Goal: Transaction & Acquisition: Purchase product/service

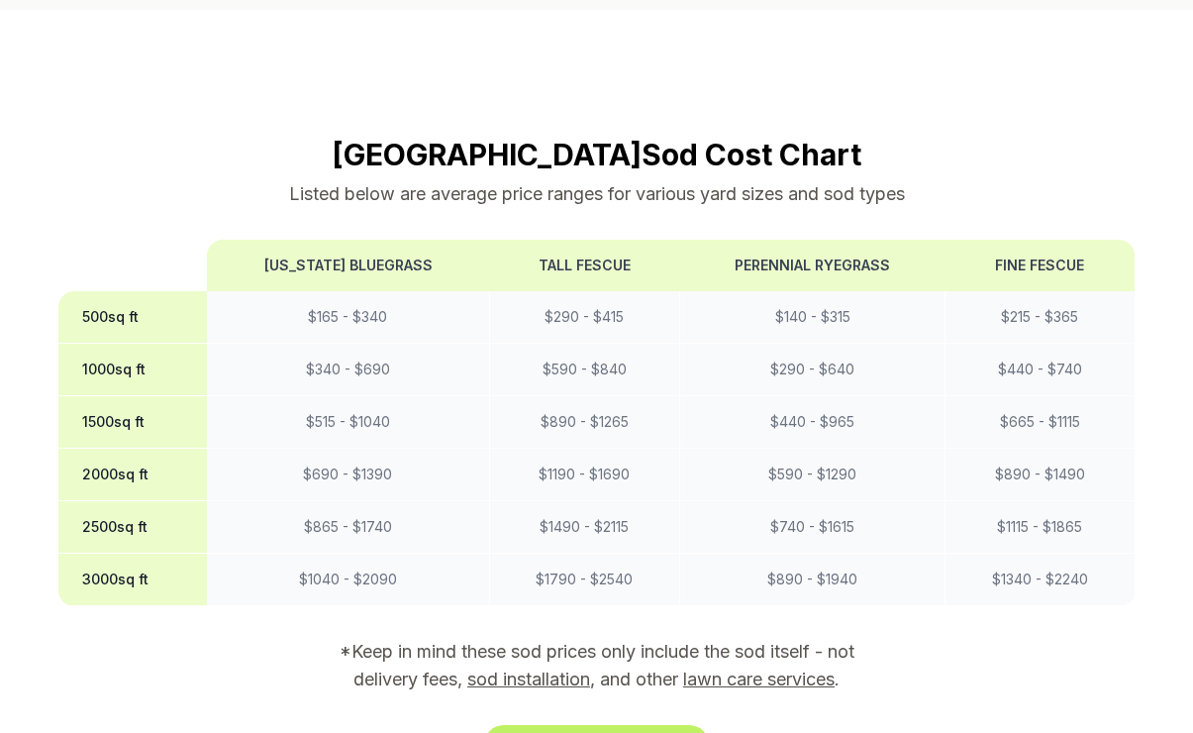
scroll to position [1680, 0]
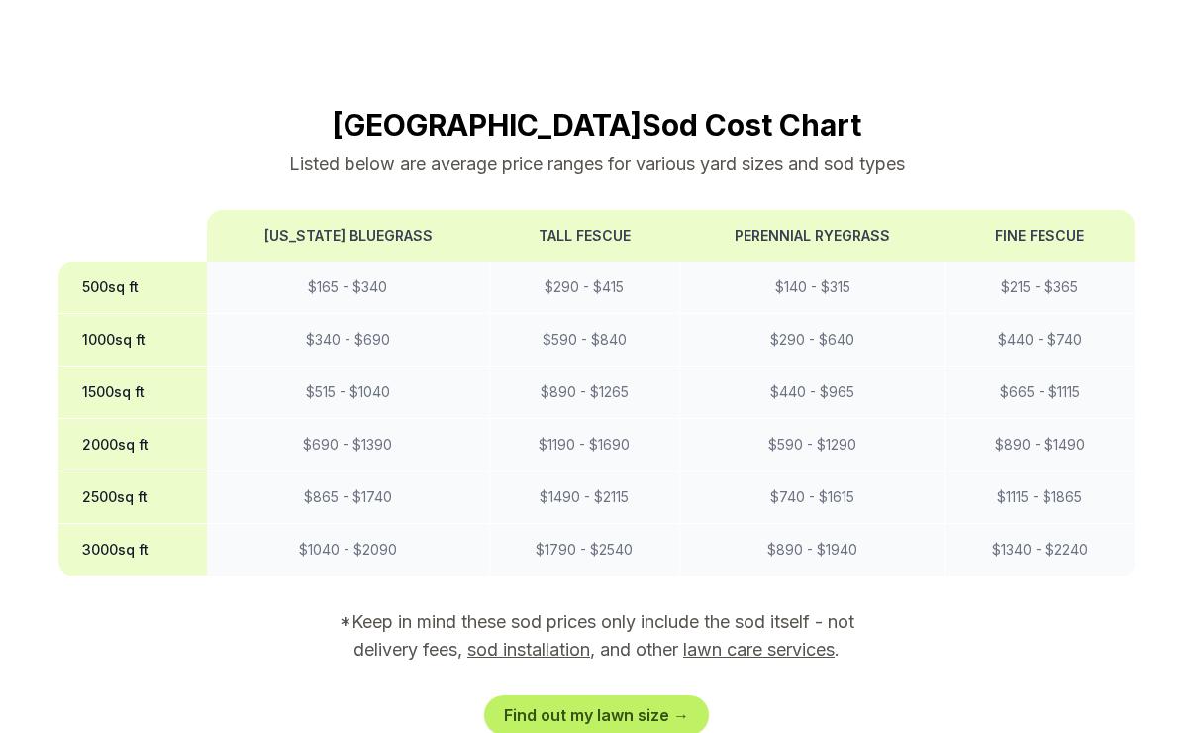
click at [539, 639] on link "sod installation" at bounding box center [528, 649] width 123 height 21
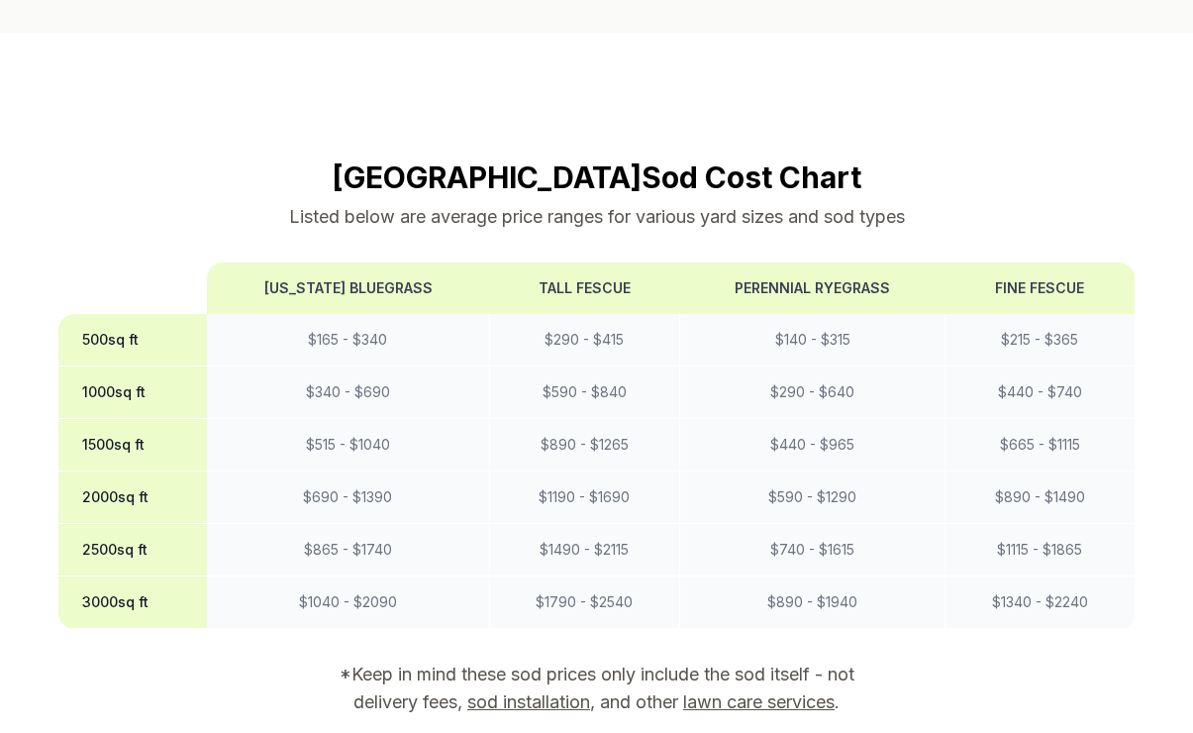
scroll to position [1006, 0]
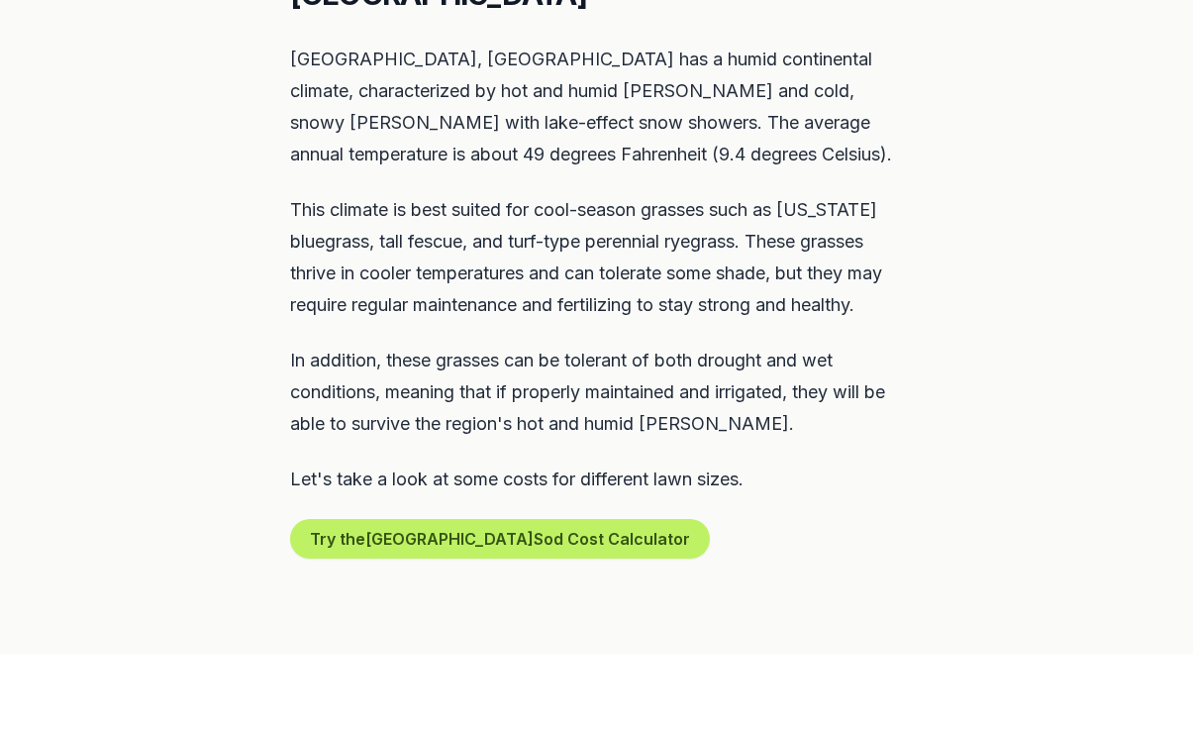
scroll to position [1679, 0]
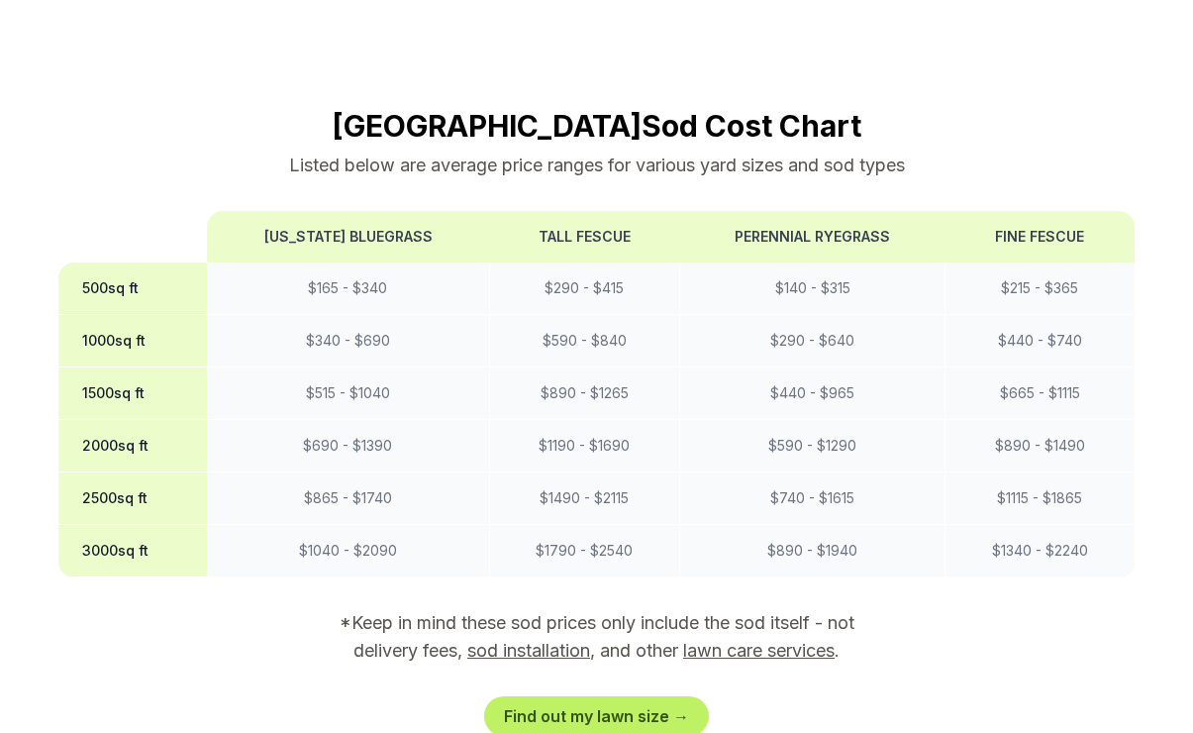
click at [557, 640] on link "sod installation" at bounding box center [528, 650] width 123 height 21
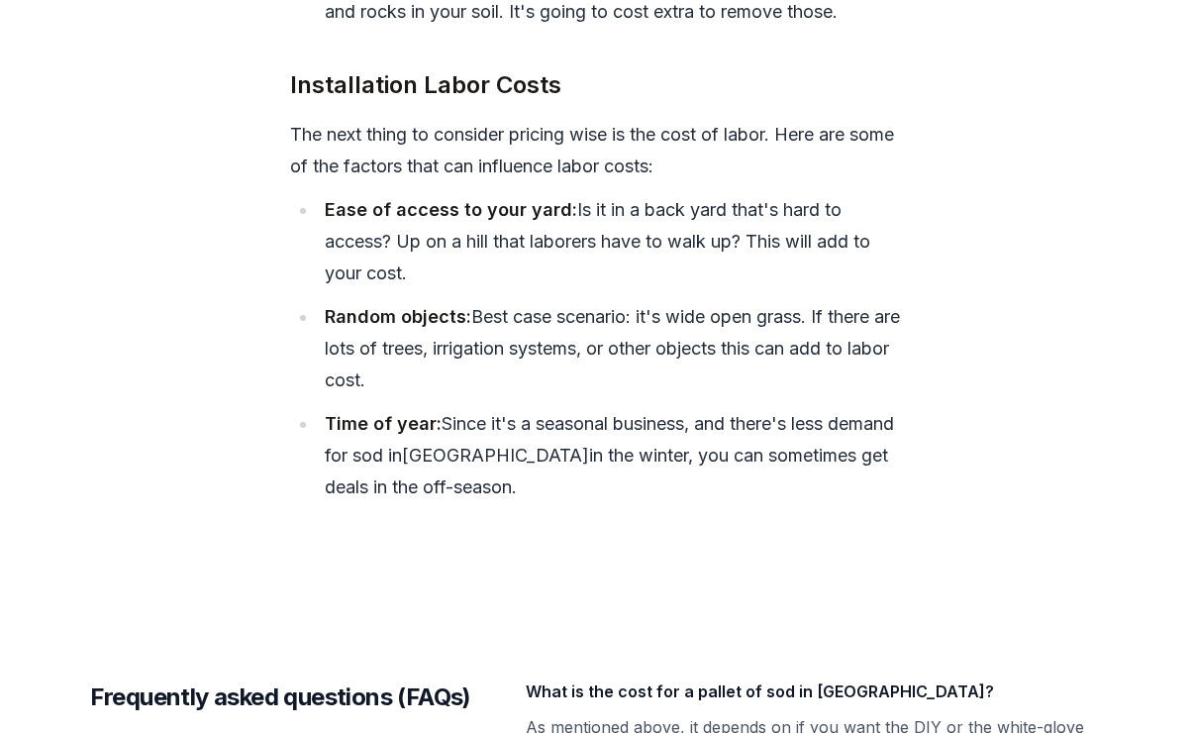
scroll to position [1679, 0]
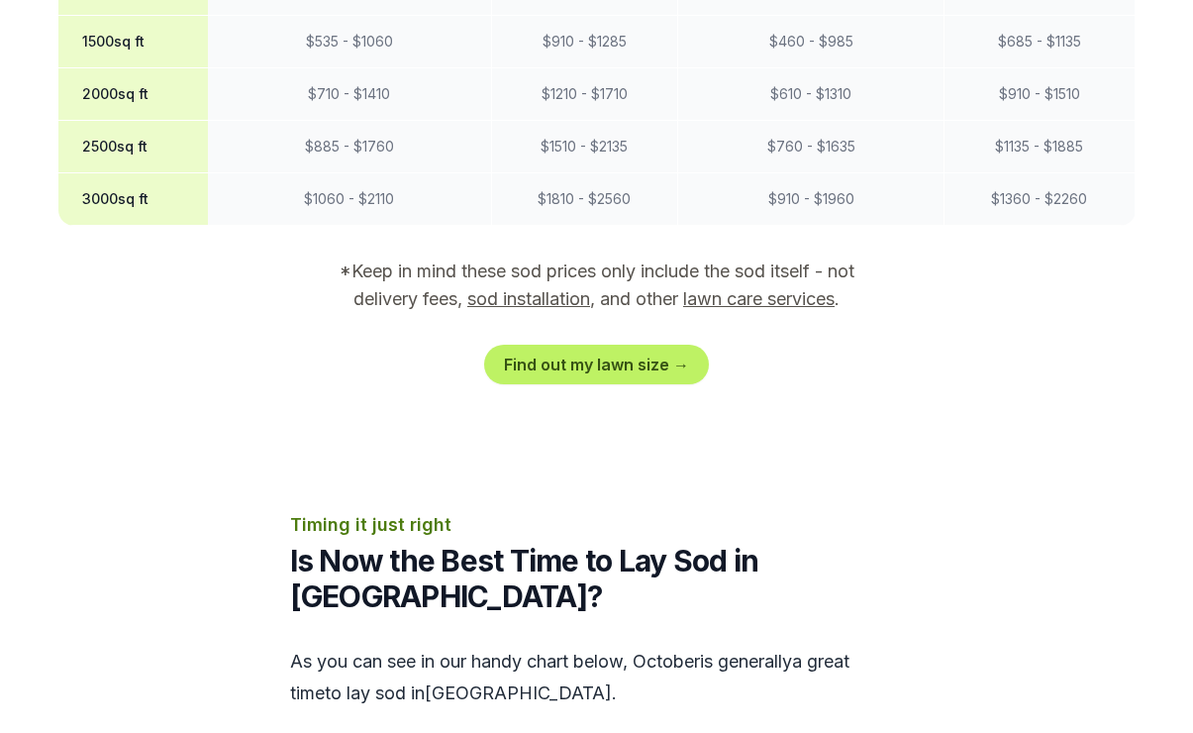
scroll to position [1941, 0]
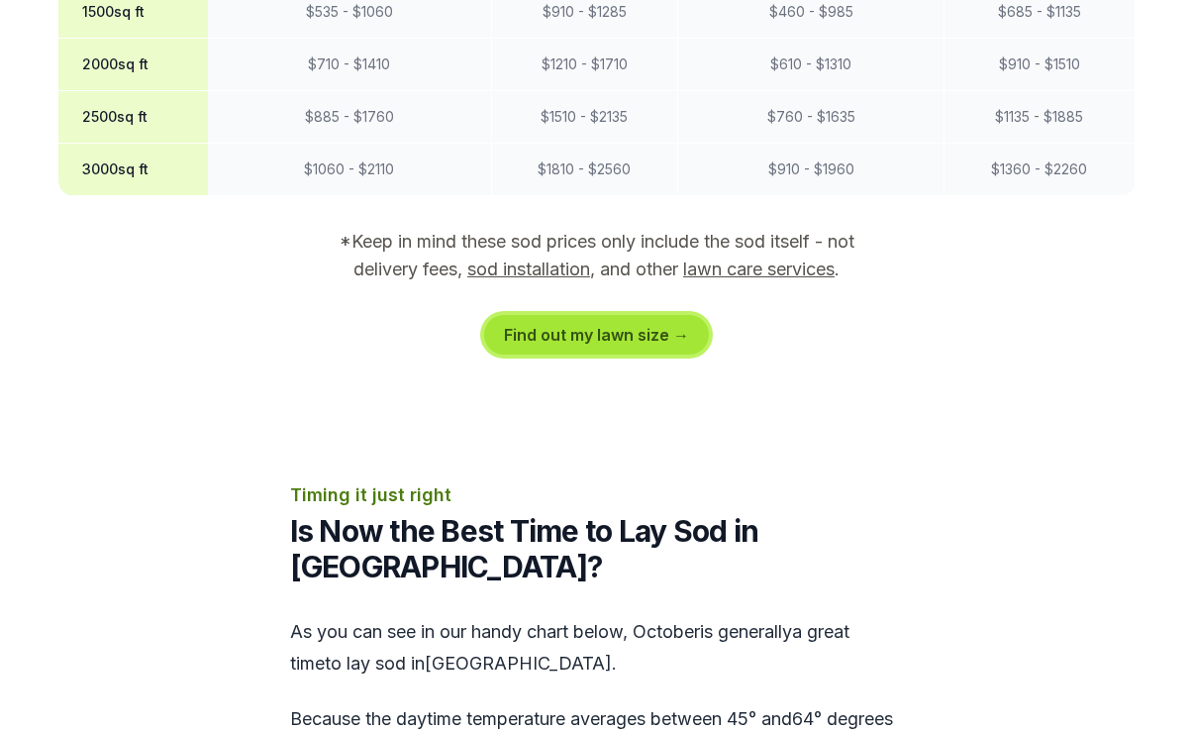
click at [629, 315] on link "Find out my lawn size →" at bounding box center [596, 335] width 225 height 40
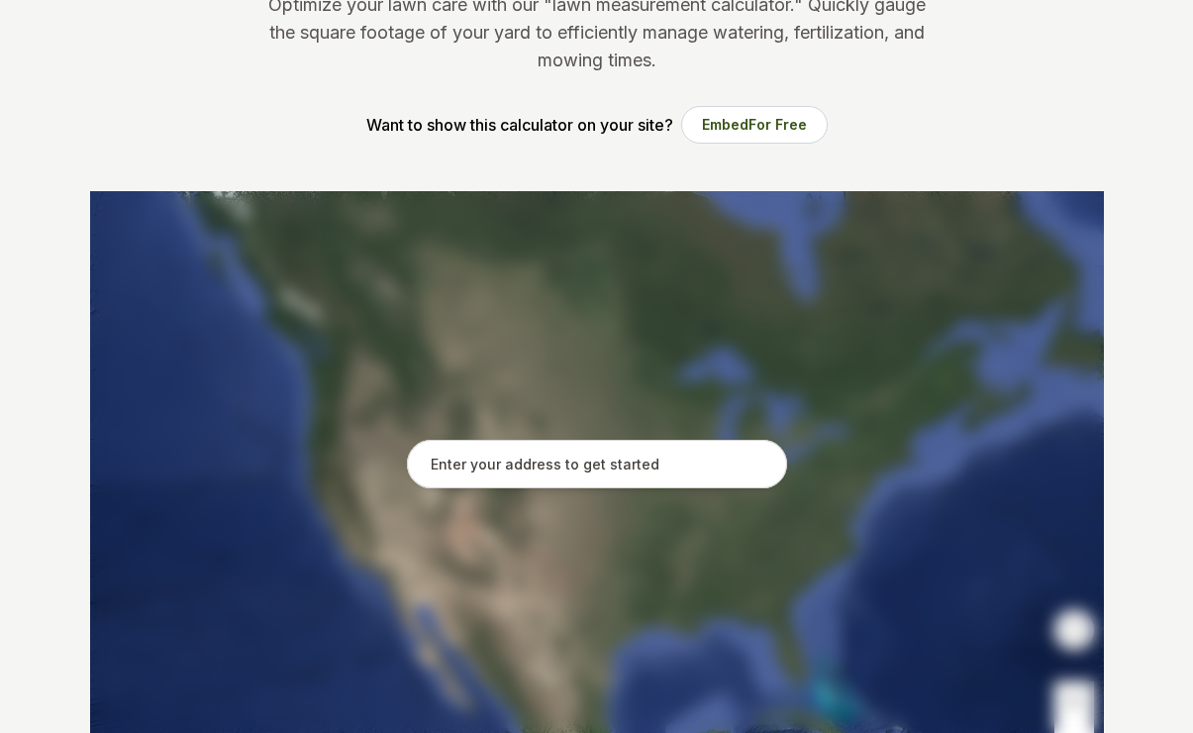
scroll to position [251, 0]
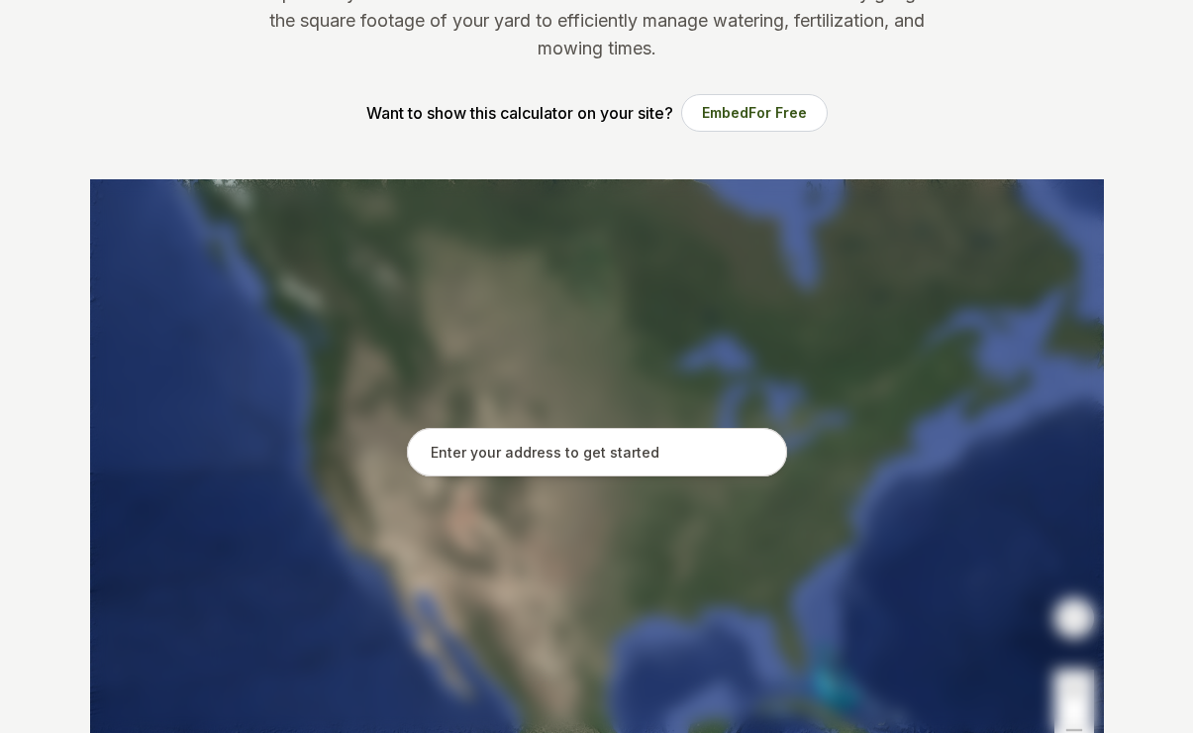
click at [649, 461] on input "text" at bounding box center [597, 453] width 380 height 50
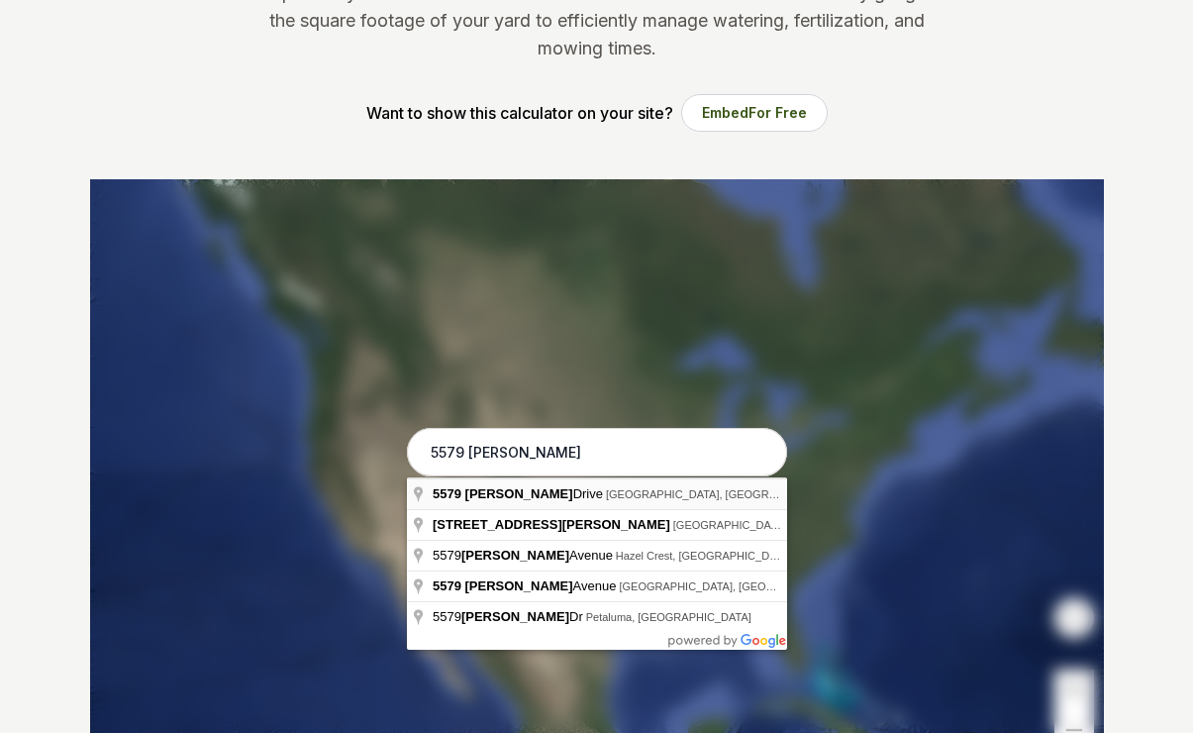
type input "5579 Annetta Drive, Bethel Park, PA"
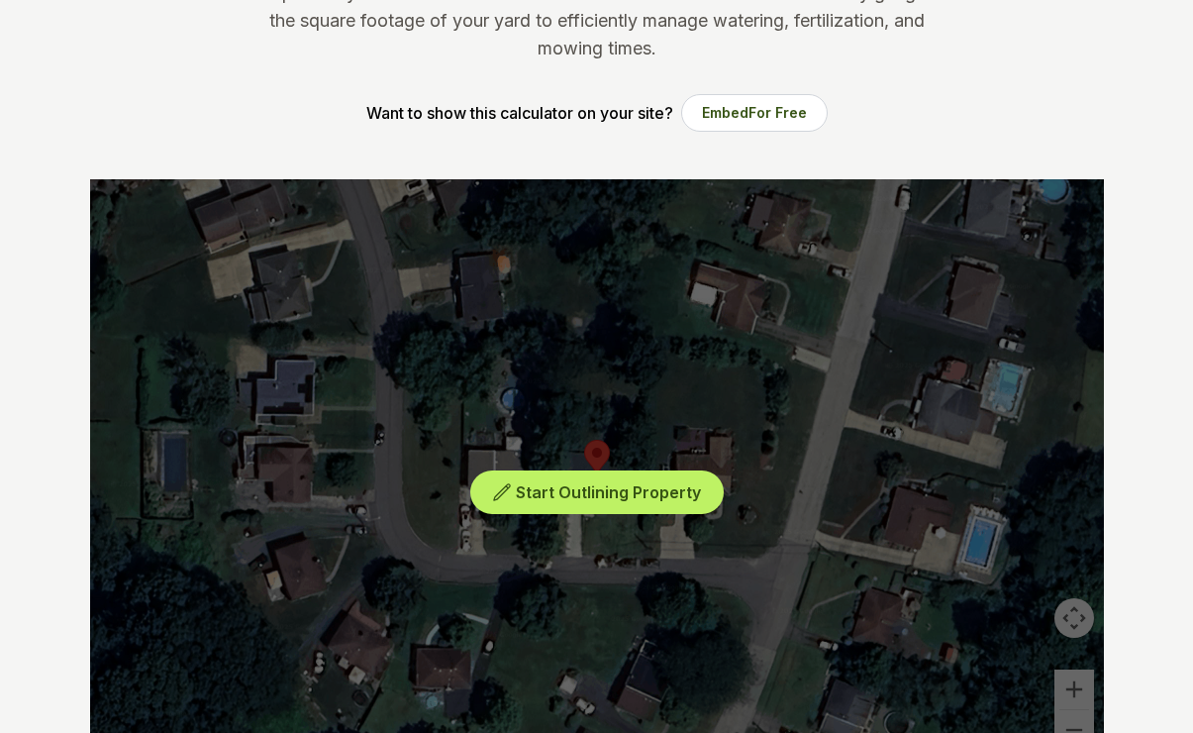
click at [808, 423] on div "Start Outlining Property" at bounding box center [597, 476] width 1014 height 594
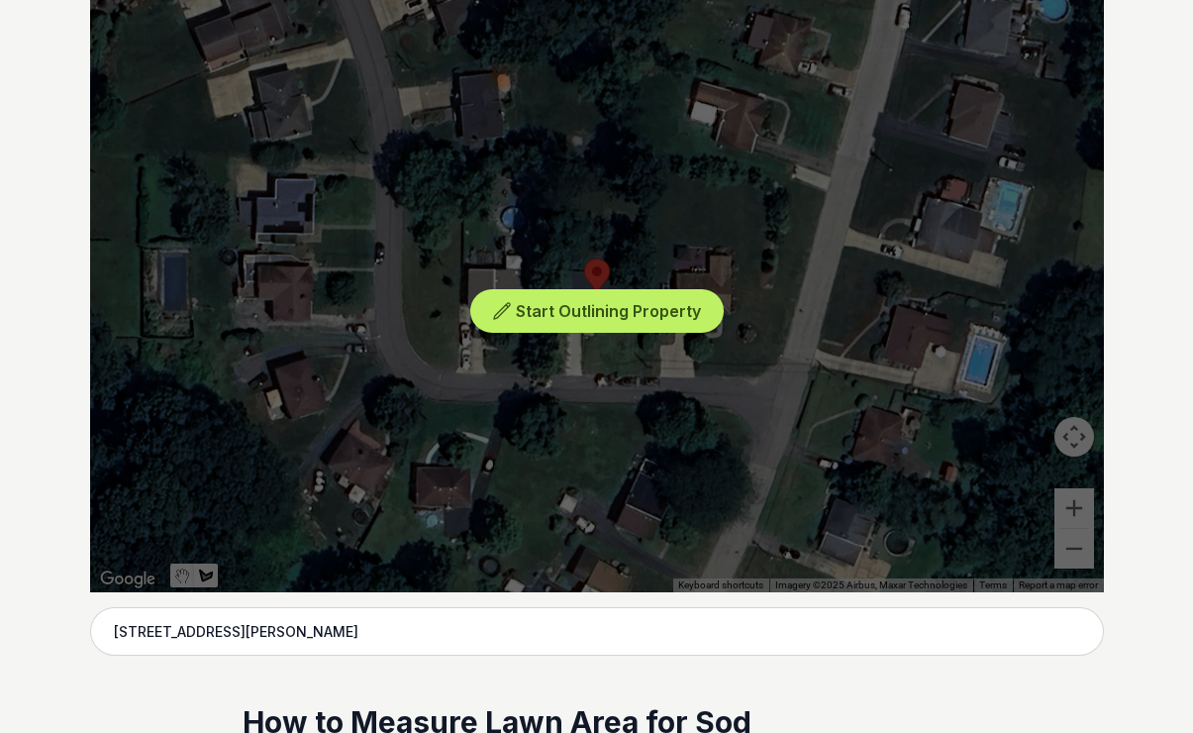
scroll to position [273, 0]
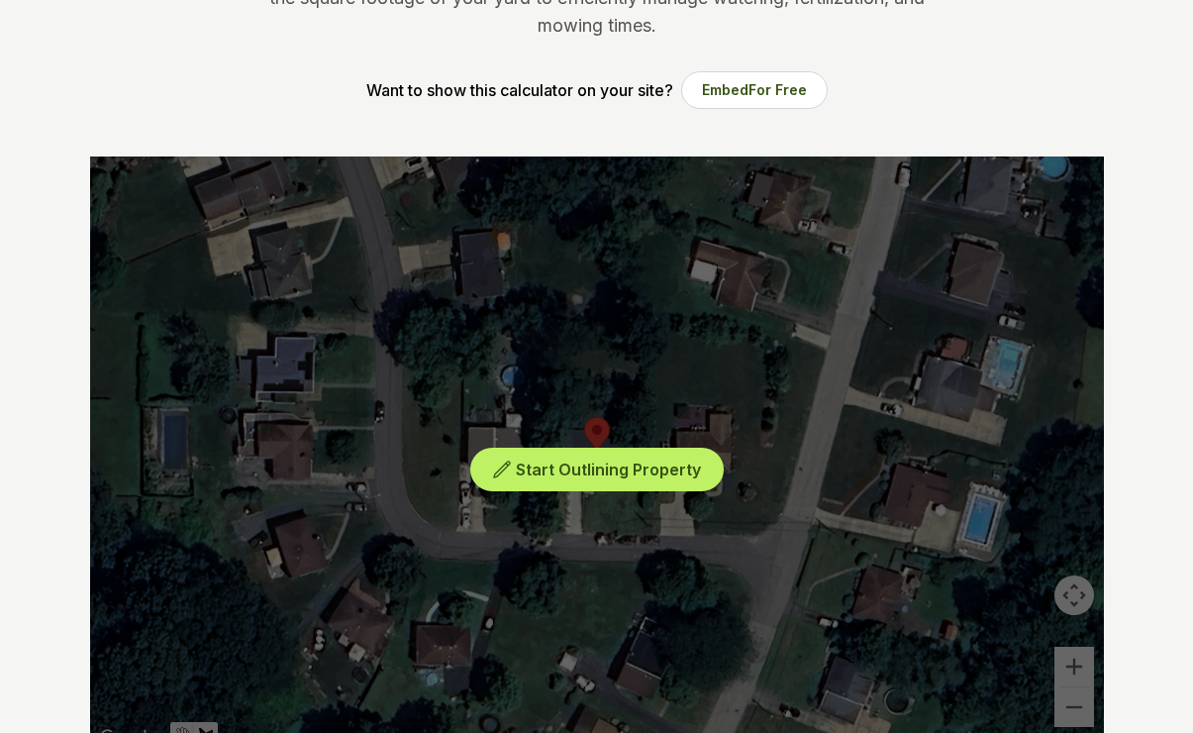
click at [778, 447] on div "Start Outlining Property" at bounding box center [597, 453] width 1014 height 594
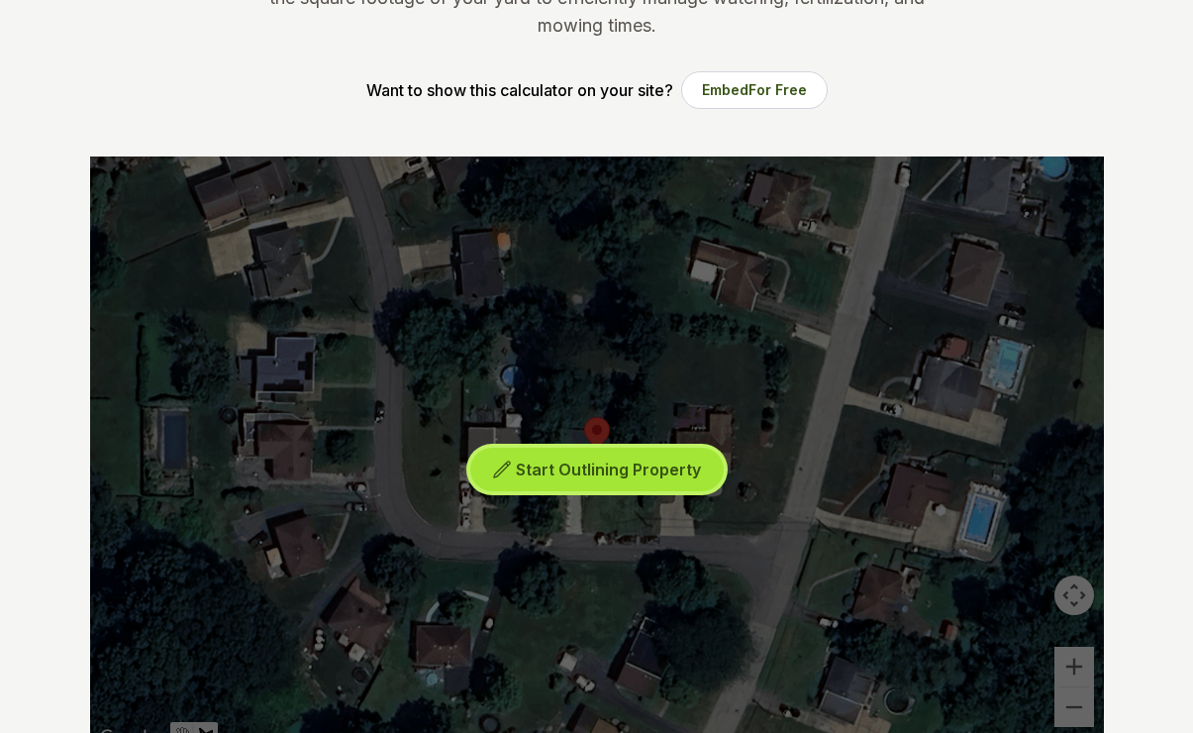
click at [647, 473] on span "Start Outlining Property" at bounding box center [608, 469] width 185 height 20
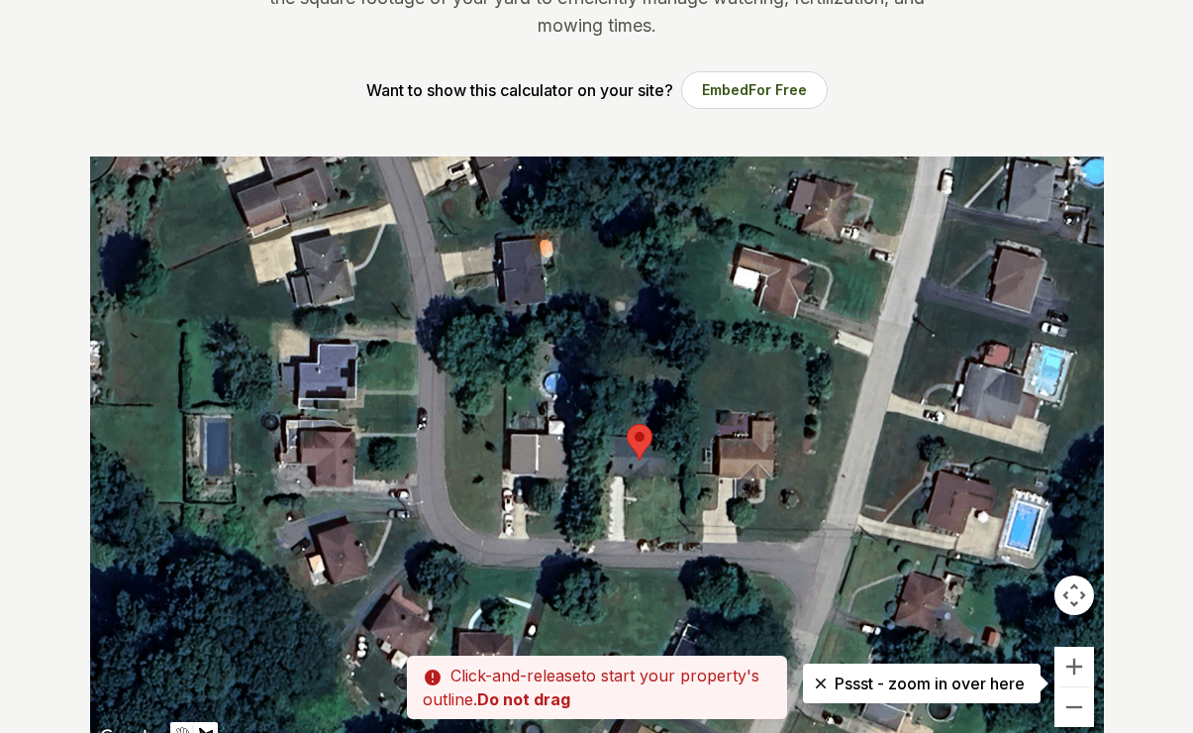
drag, startPoint x: 576, startPoint y: 474, endPoint x: 618, endPoint y: 480, distance: 42.0
click at [618, 480] on div at bounding box center [597, 453] width 1014 height 594
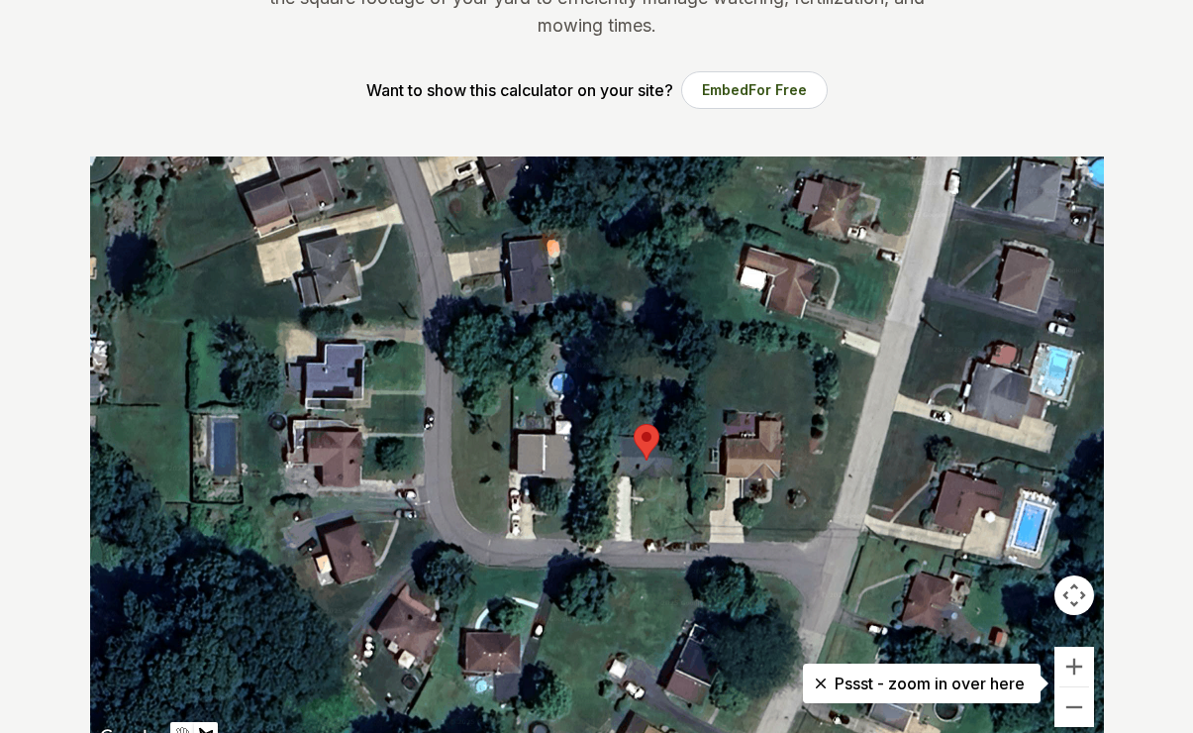
drag, startPoint x: 616, startPoint y: 479, endPoint x: 633, endPoint y: 480, distance: 16.9
click at [633, 480] on div at bounding box center [597, 453] width 1014 height 594
click at [631, 482] on div at bounding box center [597, 453] width 1014 height 594
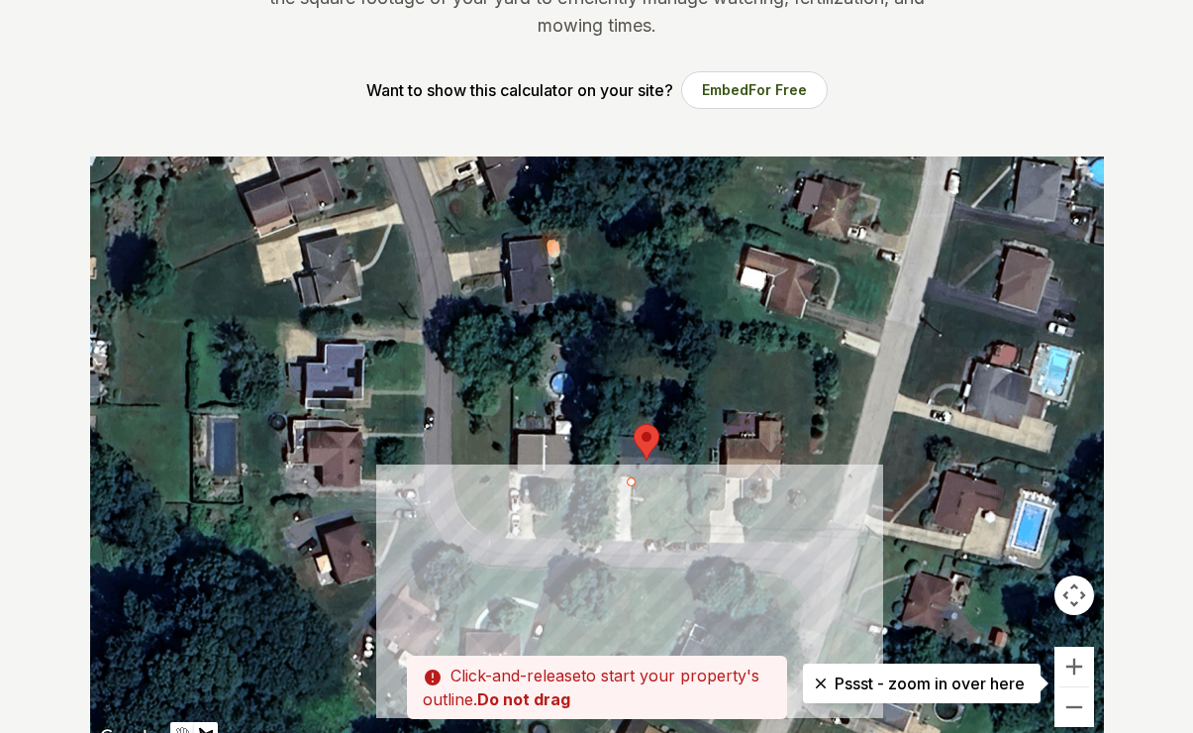
click at [684, 537] on div at bounding box center [597, 453] width 1014 height 594
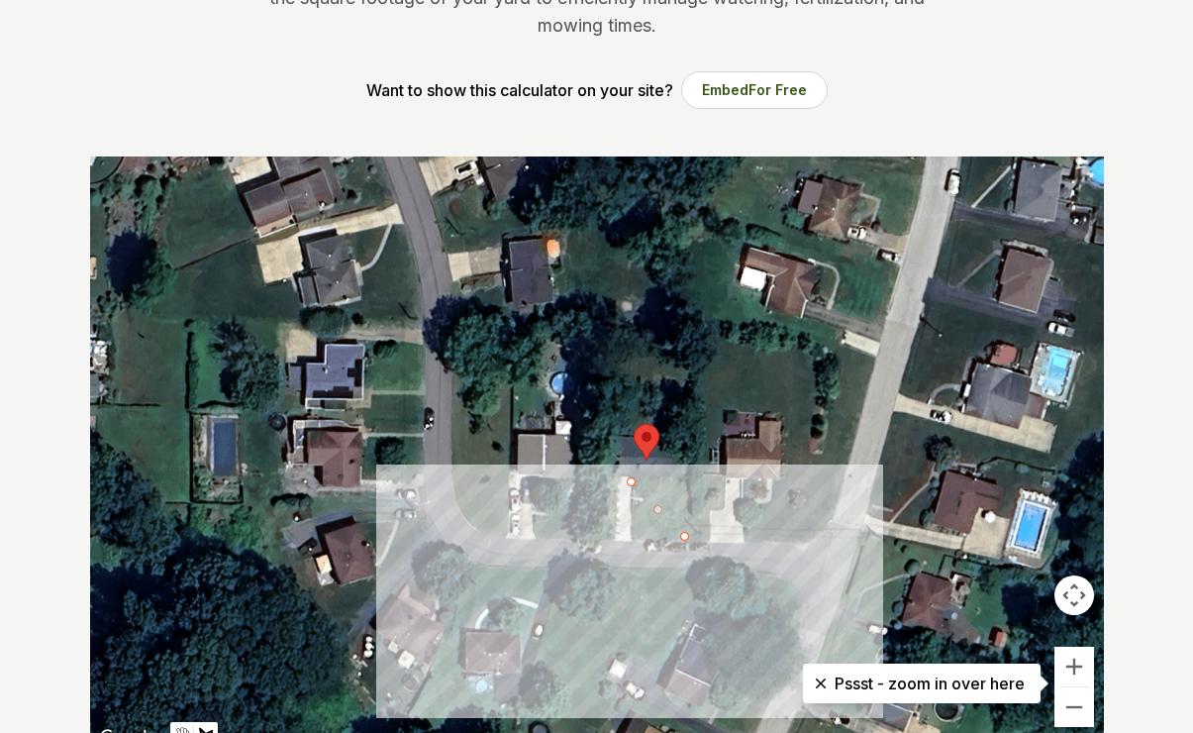
click at [633, 538] on div at bounding box center [597, 453] width 1014 height 594
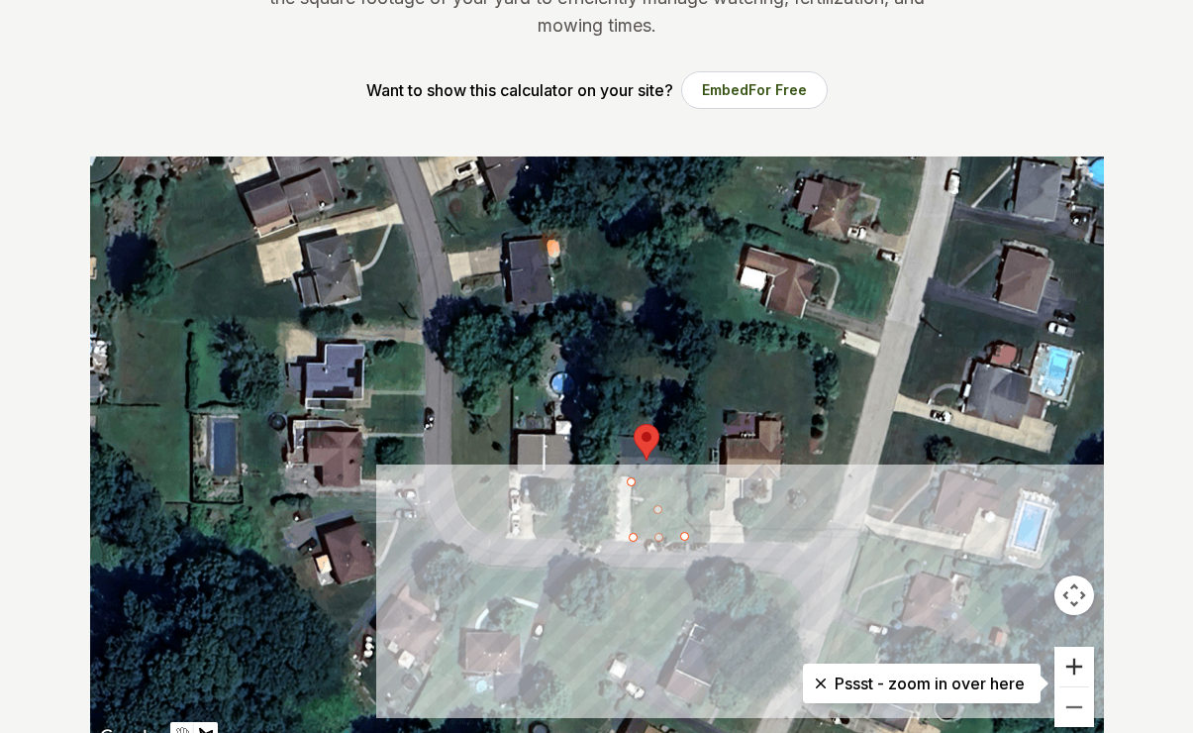
click at [1081, 668] on button "Zoom in" at bounding box center [1075, 667] width 40 height 40
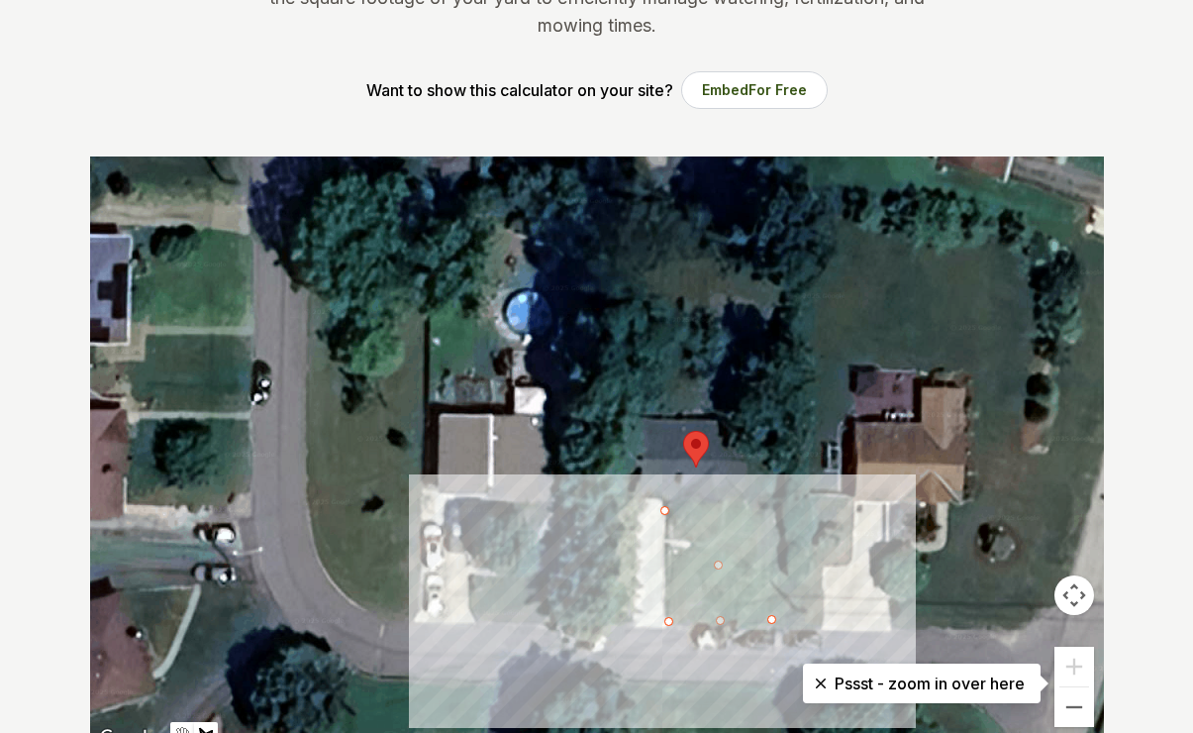
click at [769, 513] on div at bounding box center [597, 453] width 1014 height 594
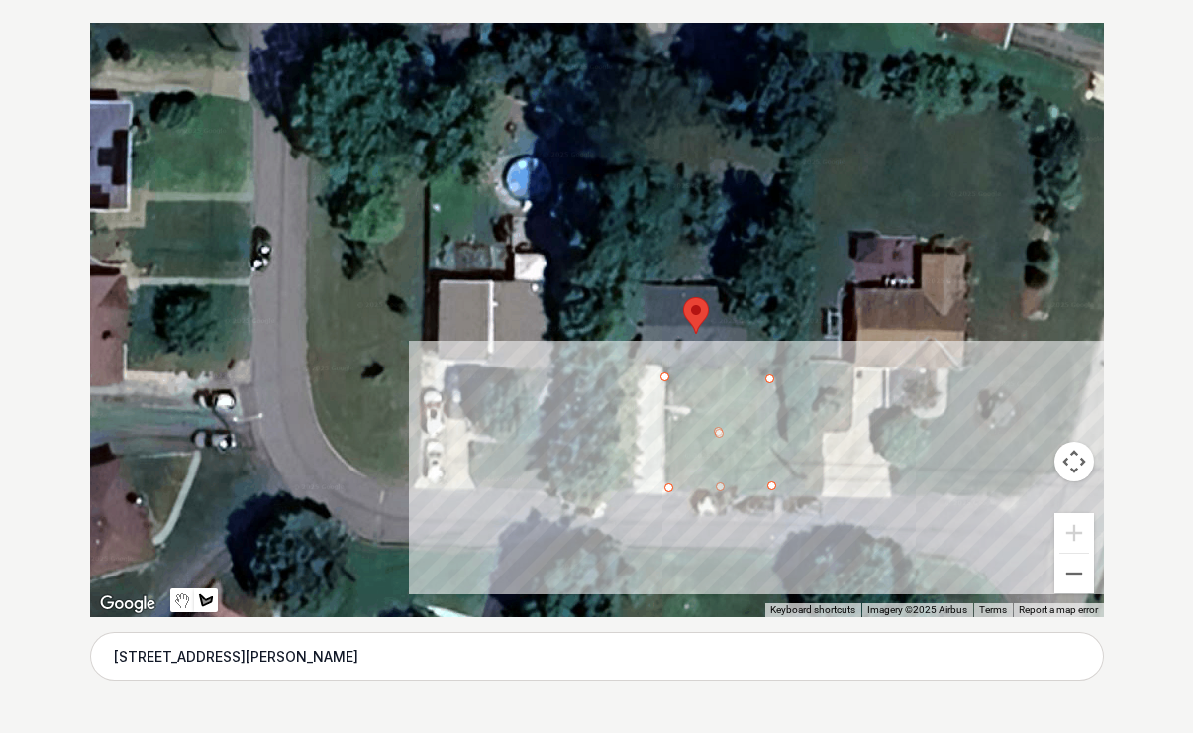
scroll to position [413, 0]
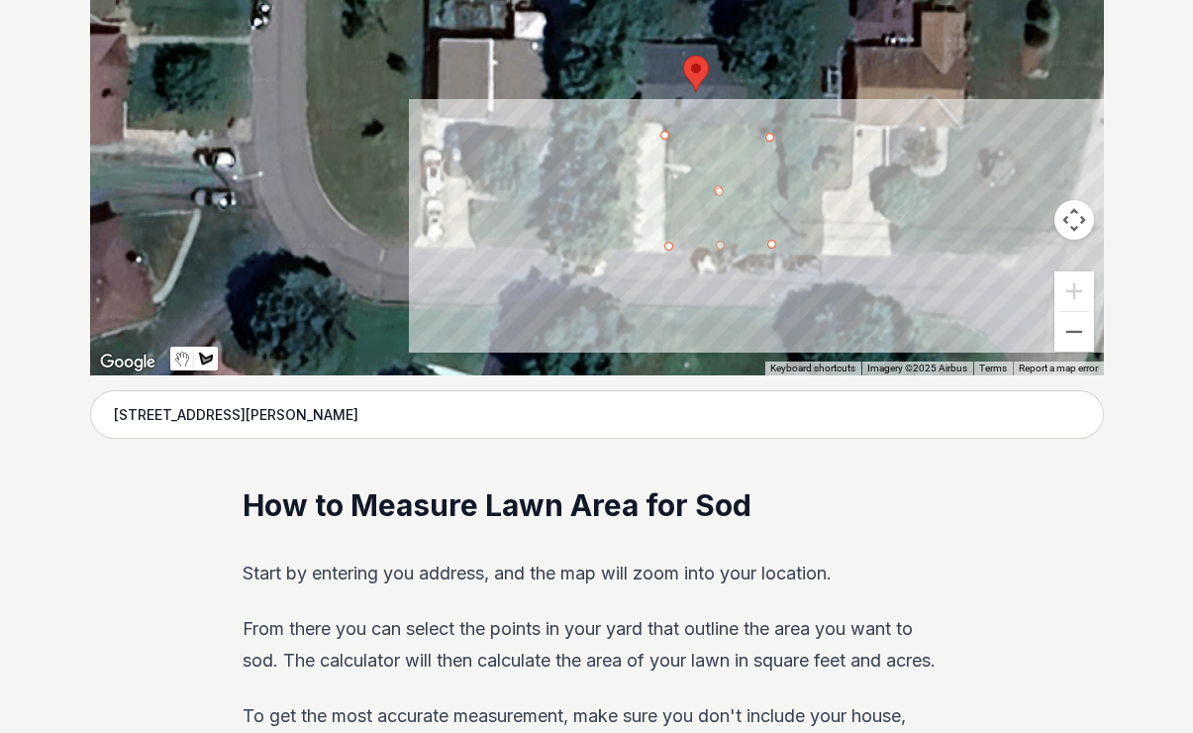
scroll to position [655, 0]
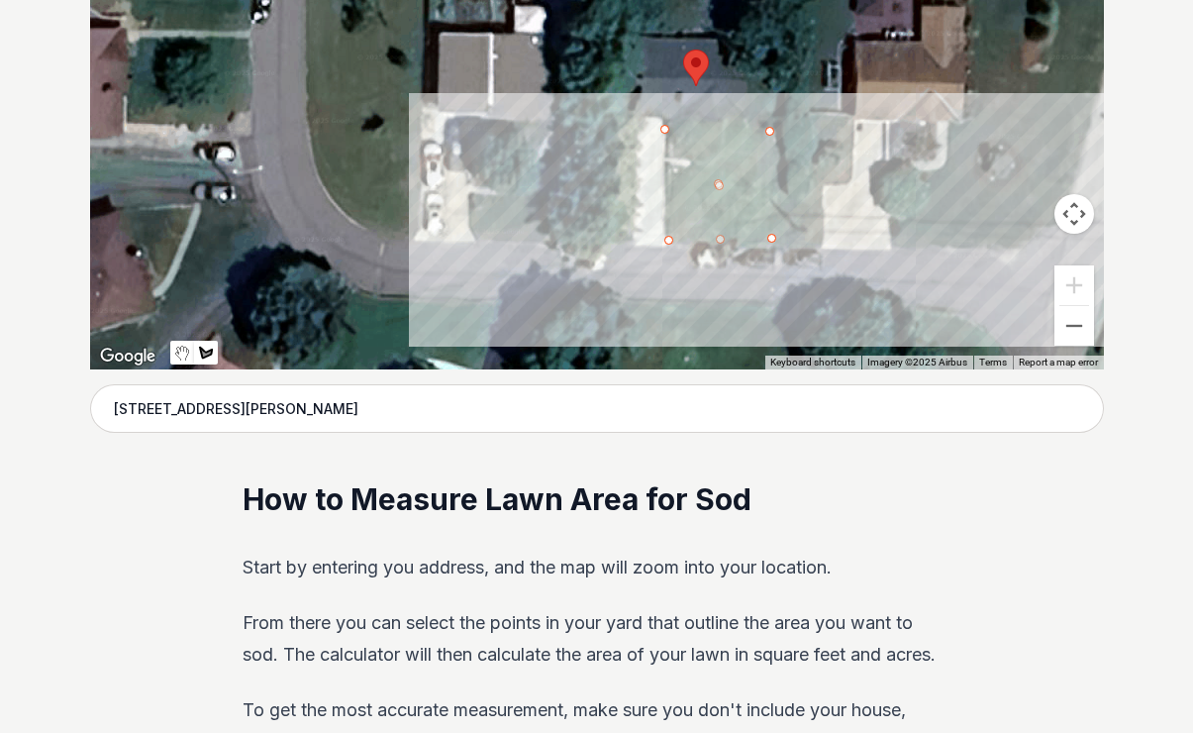
click at [1076, 208] on button "Map camera controls" at bounding box center [1075, 214] width 40 height 40
drag, startPoint x: 1186, startPoint y: 164, endPoint x: 1189, endPoint y: 140, distance: 24.9
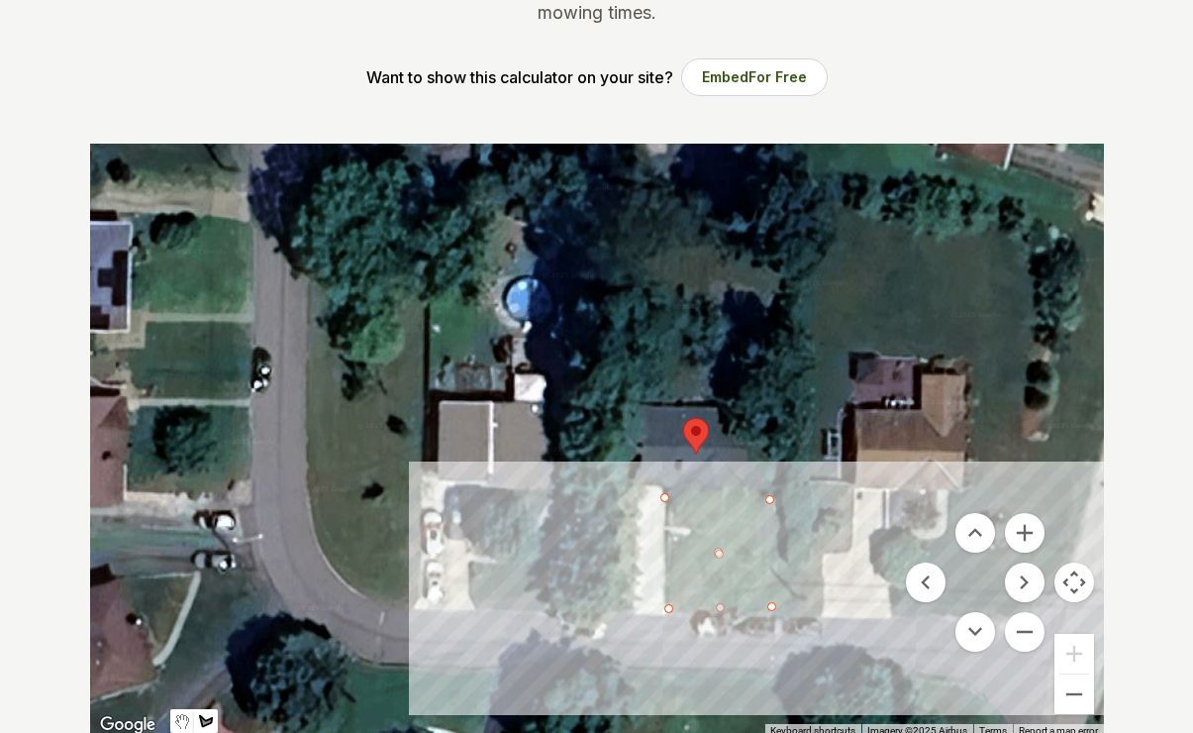
scroll to position [311, 0]
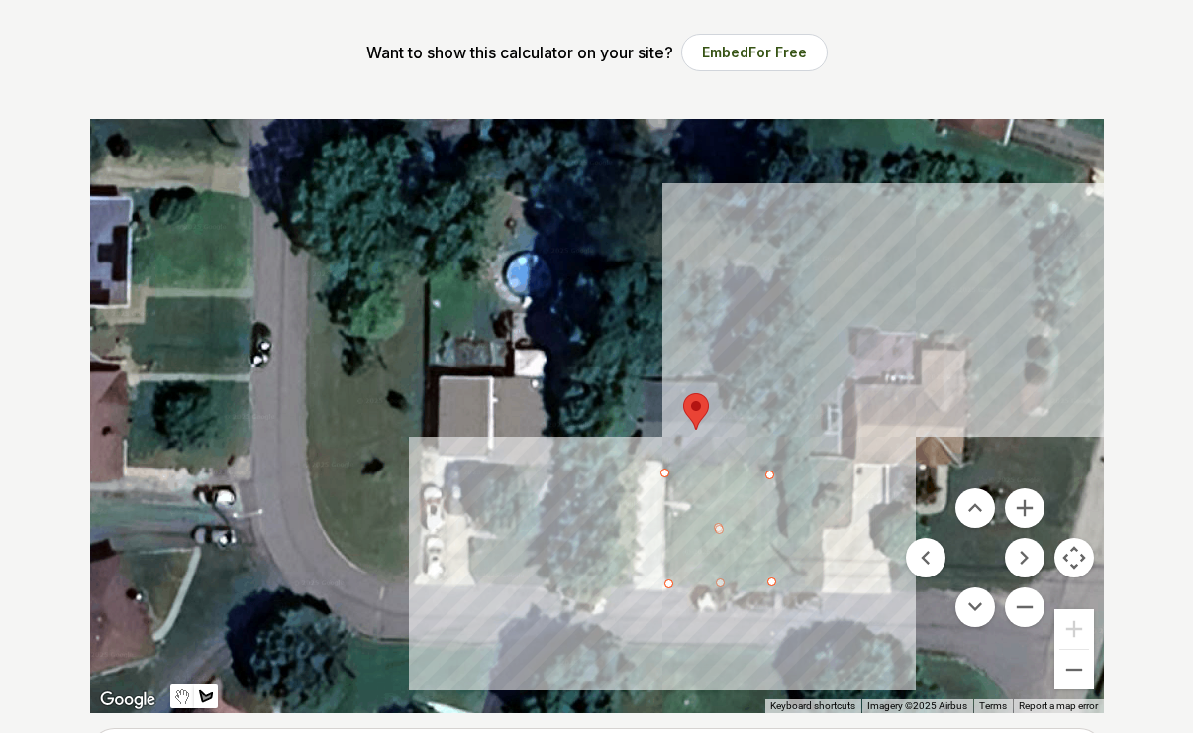
click at [1039, 283] on div at bounding box center [597, 416] width 1014 height 594
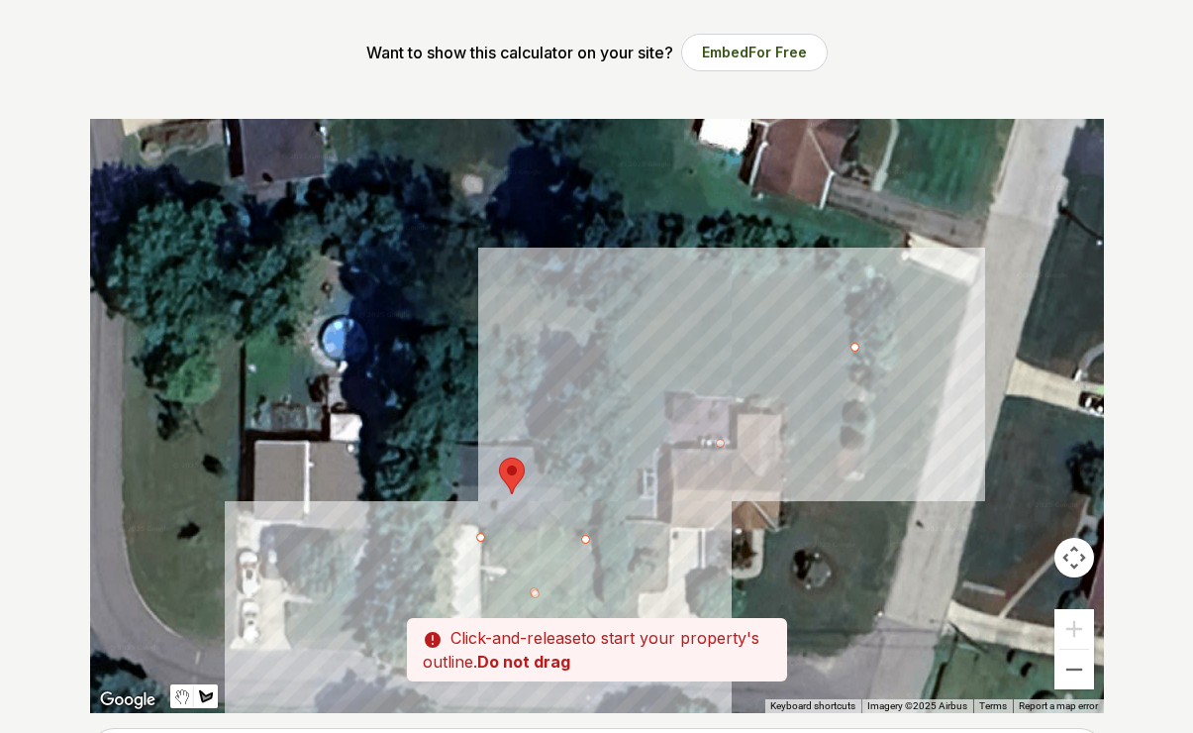
drag, startPoint x: 1041, startPoint y: 276, endPoint x: 963, endPoint y: 240, distance: 86.4
click at [963, 240] on div at bounding box center [597, 416] width 1014 height 594
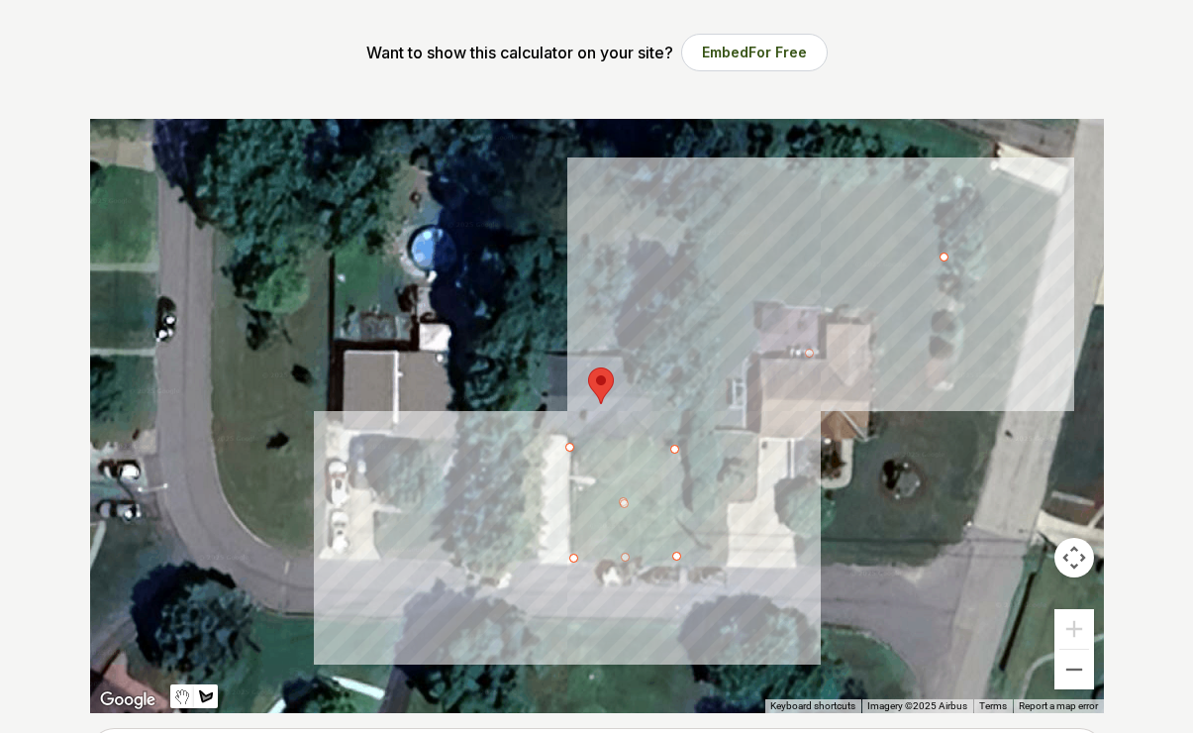
drag, startPoint x: 968, startPoint y: 243, endPoint x: 943, endPoint y: 256, distance: 29.2
click at [943, 256] on div at bounding box center [597, 416] width 1014 height 594
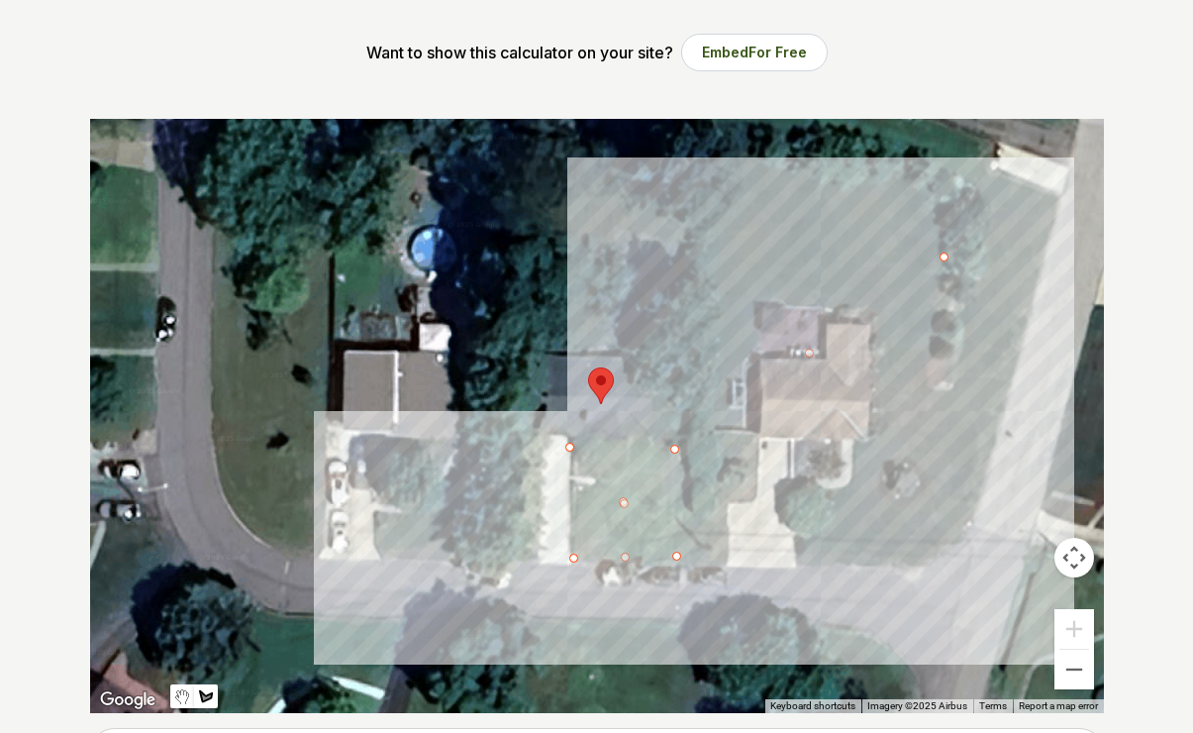
click at [972, 609] on div at bounding box center [597, 416] width 1014 height 594
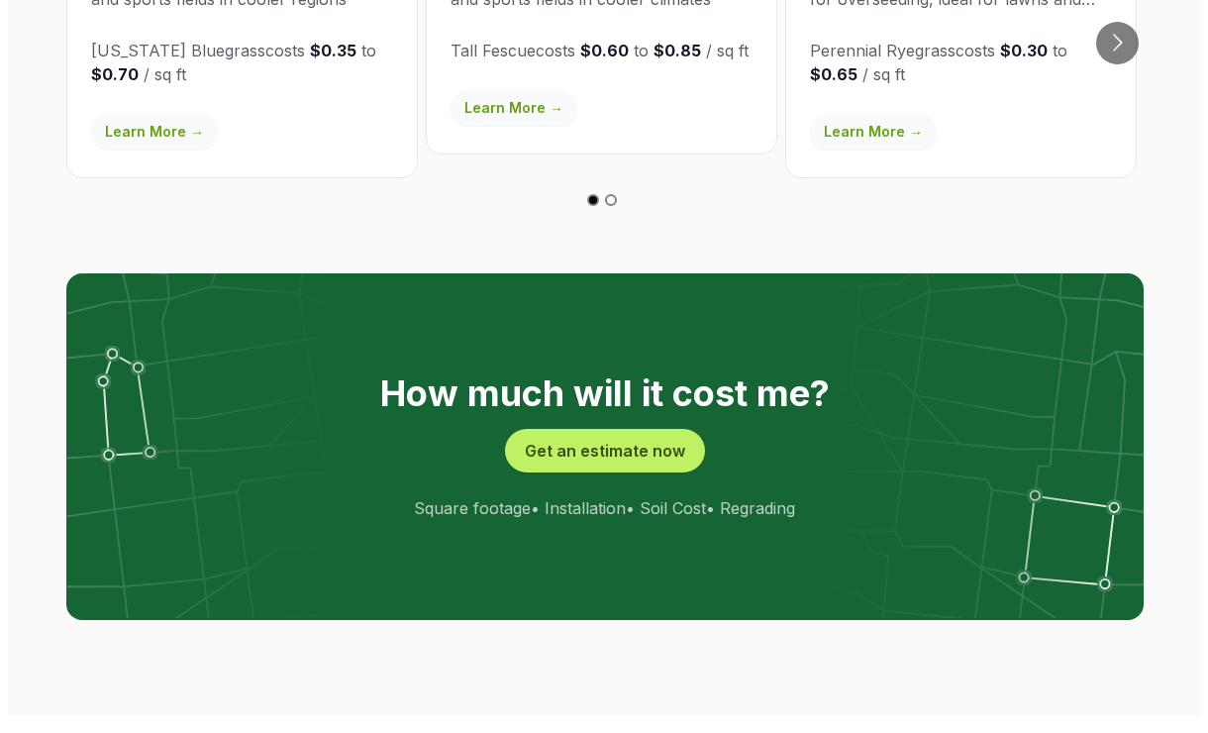
scroll to position [3700, 0]
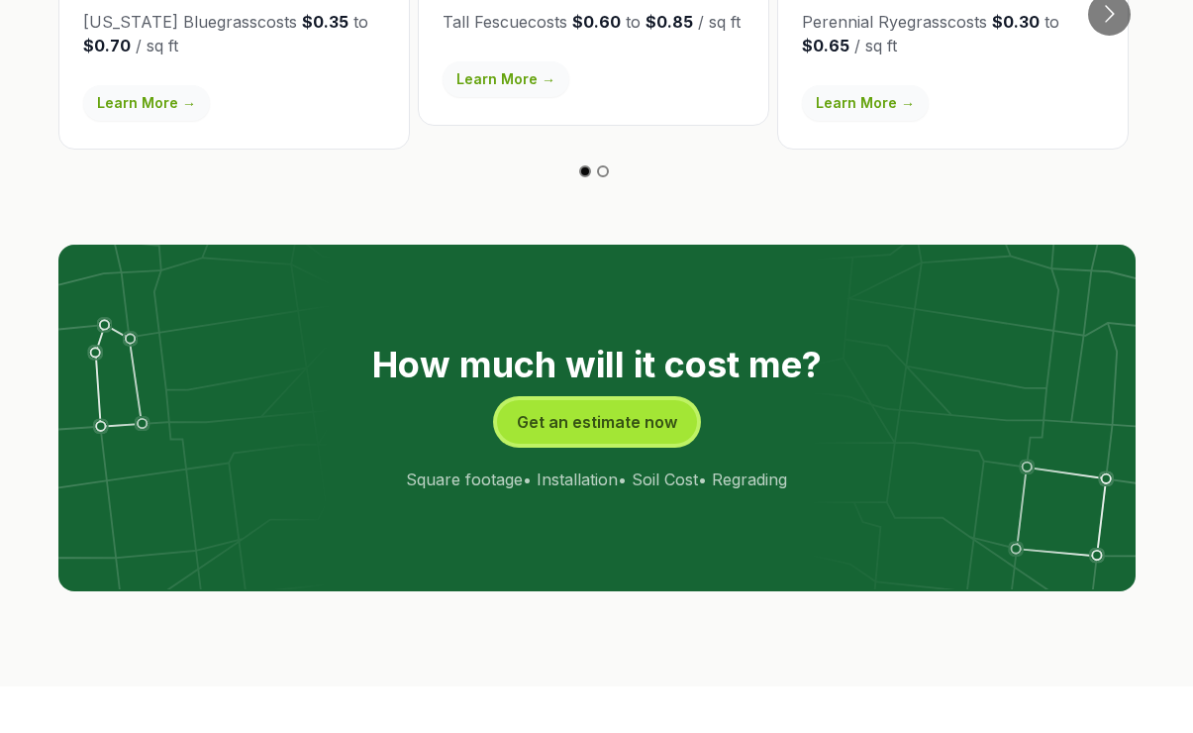
click at [637, 400] on button "Get an estimate now" at bounding box center [597, 422] width 200 height 44
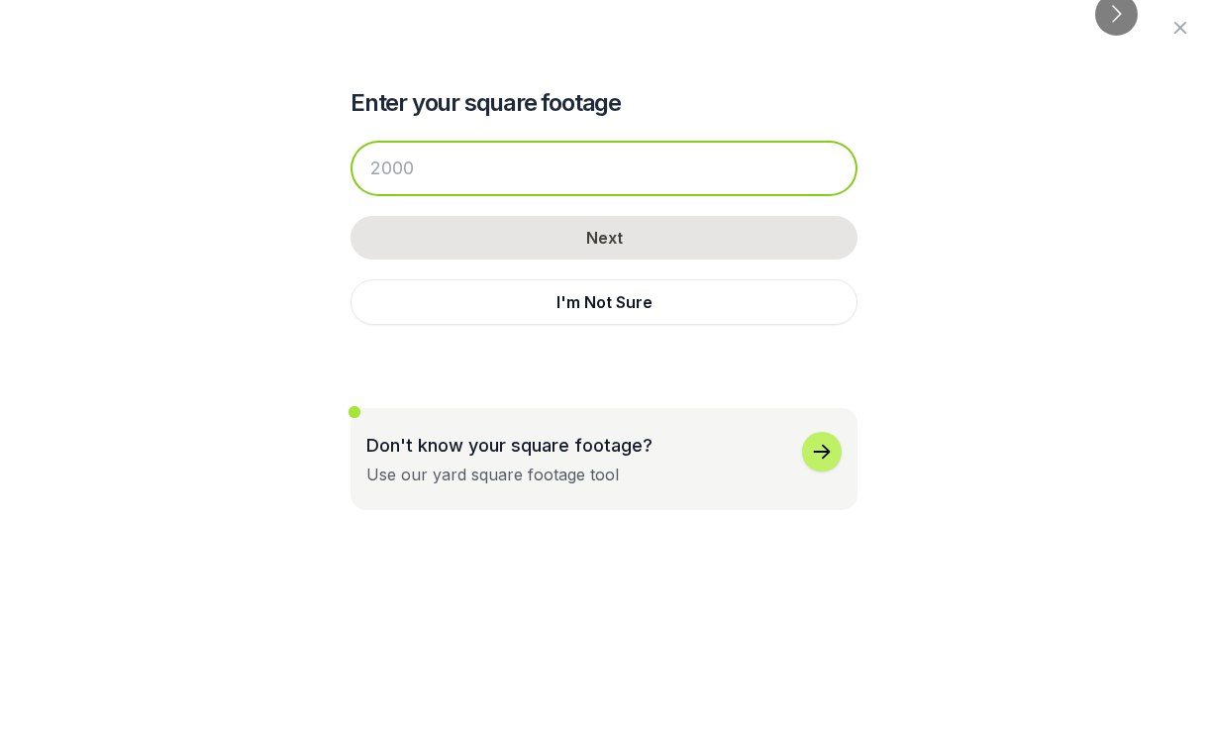
drag, startPoint x: 469, startPoint y: 163, endPoint x: 434, endPoint y: 165, distance: 35.7
click at [434, 164] on input "number" at bounding box center [604, 168] width 507 height 55
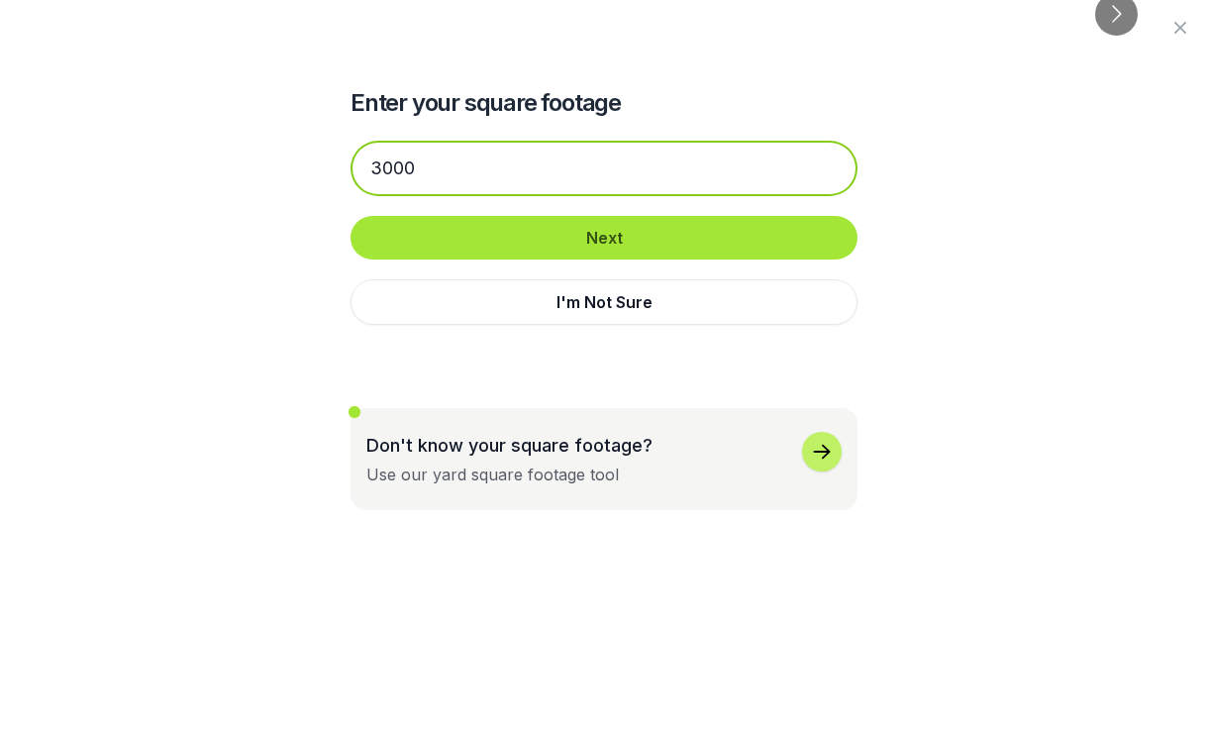
type input "3000"
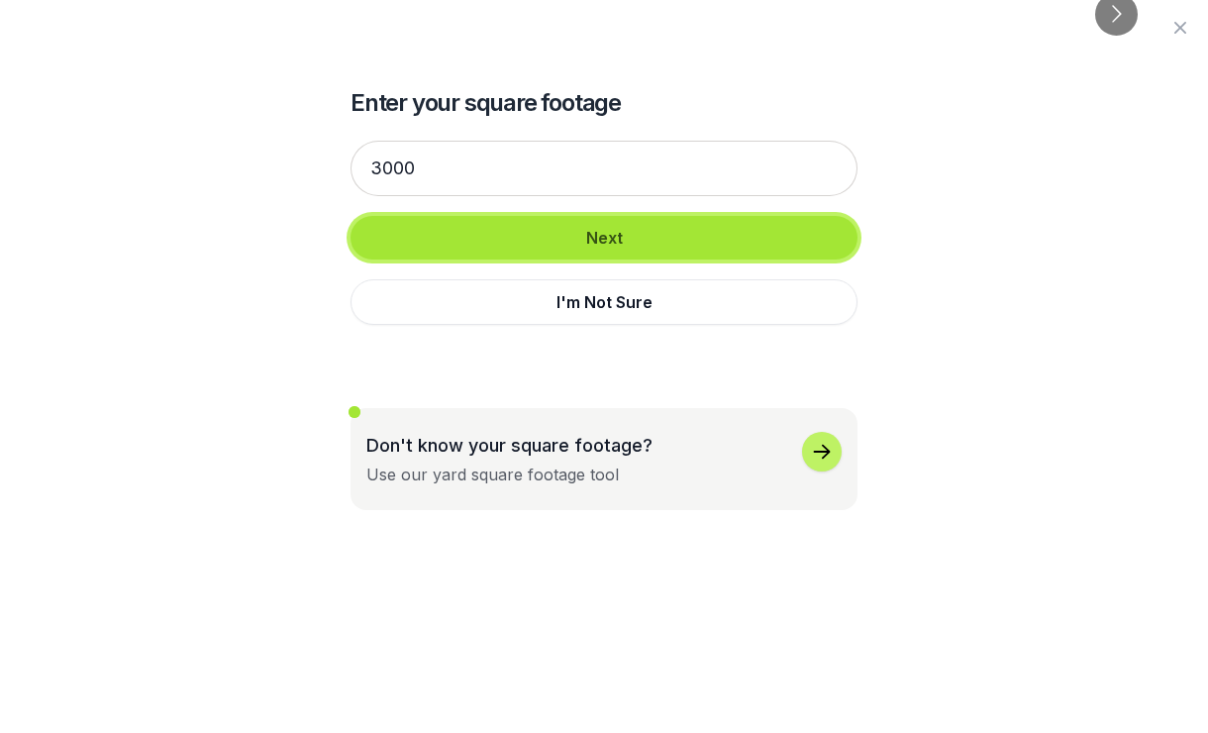
click at [626, 236] on button "Next" at bounding box center [604, 238] width 507 height 44
